Goal: Understand process/instructions

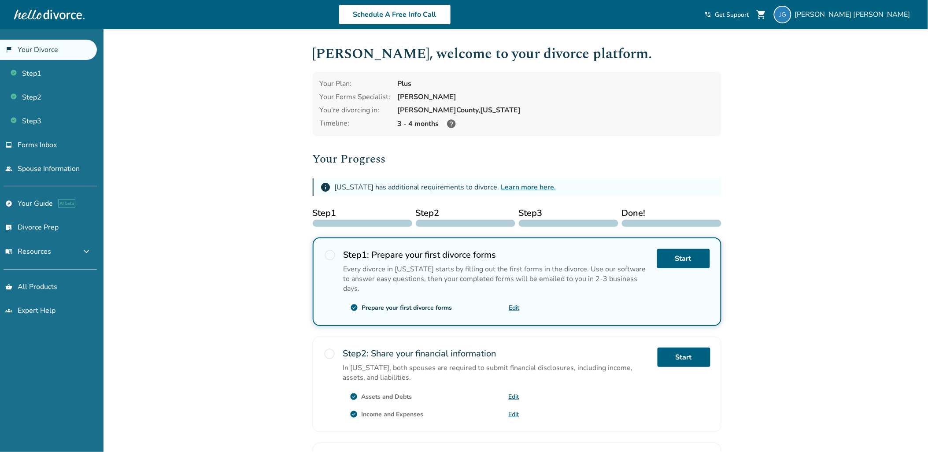
click at [780, 22] on div "[PERSON_NAME] shopping_cart phone_in_talk Get Support menu" at bounding box center [809, 15] width 209 height 18
click at [782, 18] on div "[PERSON_NAME] shopping_cart phone_in_talk Get Support menu" at bounding box center [809, 15] width 209 height 18
click at [712, 11] on span "phone_in_talk" at bounding box center [708, 14] width 7 height 7
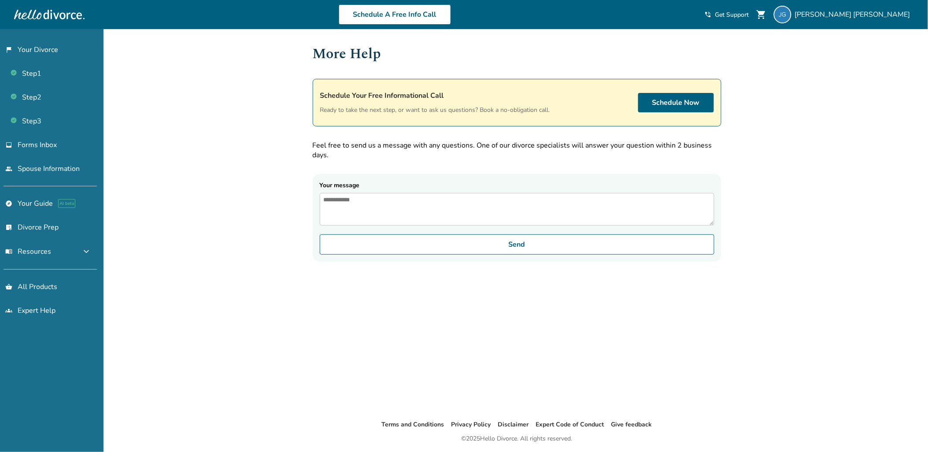
click at [797, 160] on div "Added to cart More Help Schedule Your Free Informational Call Ready to take the…" at bounding box center [464, 255] width 928 height 452
click at [749, 18] on span "Get Support" at bounding box center [732, 15] width 34 height 8
click at [71, 50] on link "flag_2 Your Divorce" at bounding box center [48, 50] width 97 height 20
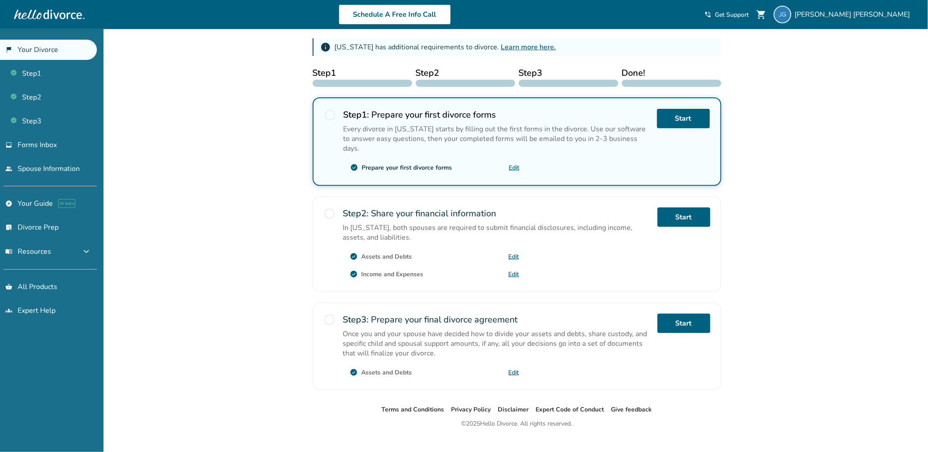
scroll to position [143, 0]
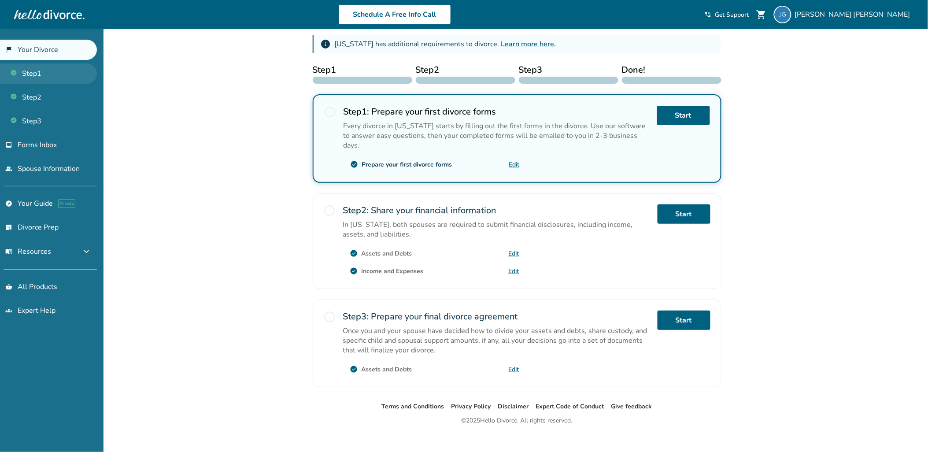
click at [24, 78] on link "Step 1" at bounding box center [48, 73] width 97 height 20
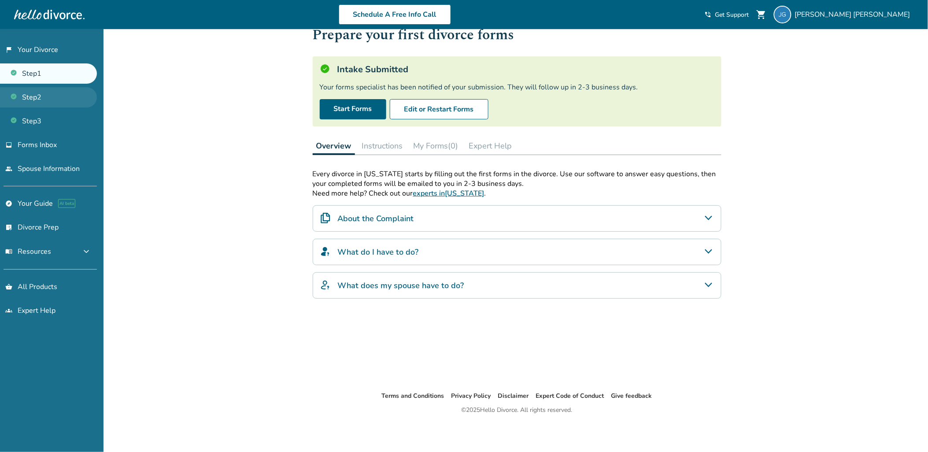
click at [32, 91] on link "Step 2" at bounding box center [48, 97] width 97 height 20
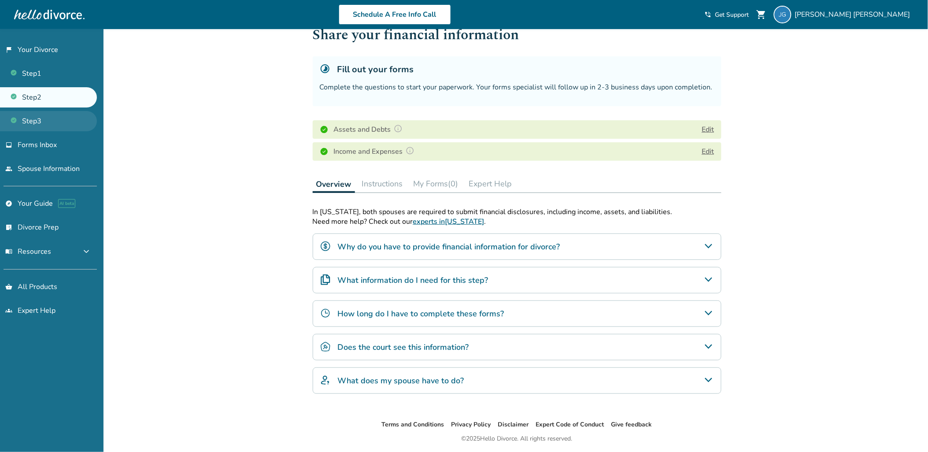
click at [46, 123] on link "Step 3" at bounding box center [48, 121] width 97 height 20
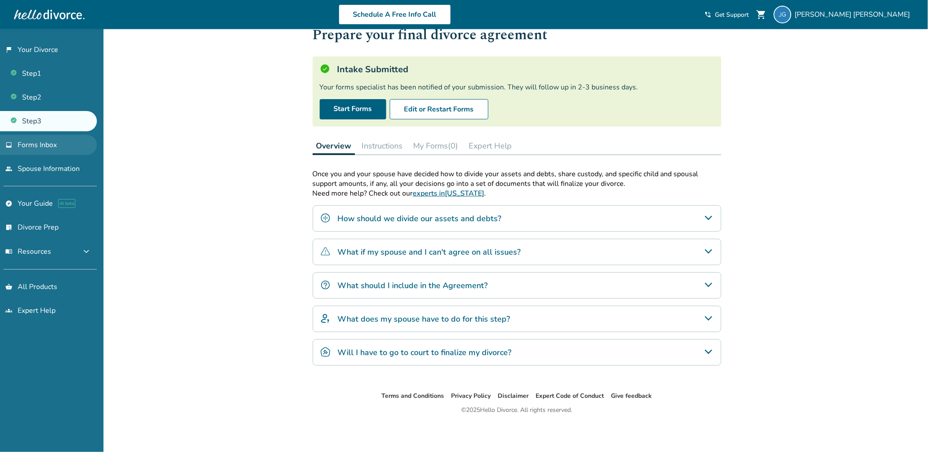
click at [61, 145] on link "inbox Forms Inbox" at bounding box center [48, 145] width 97 height 20
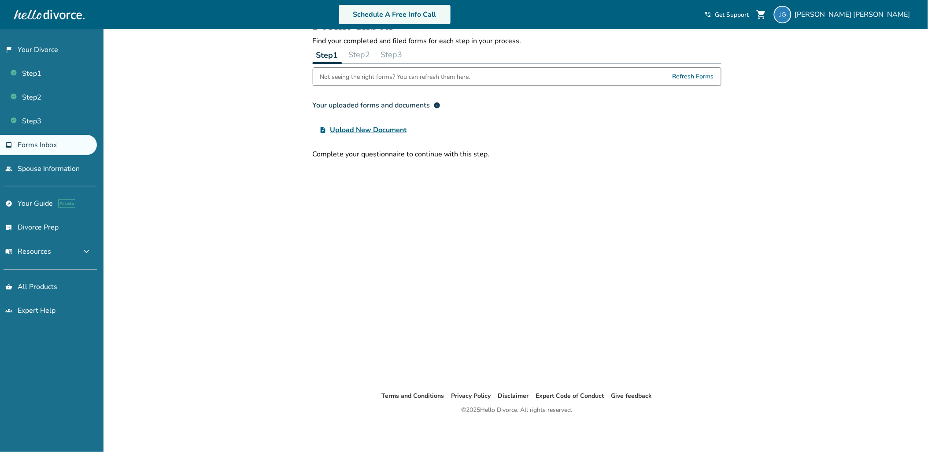
click at [441, 18] on link "Schedule A Free Info Call" at bounding box center [395, 14] width 112 height 20
